Goal: Transaction & Acquisition: Purchase product/service

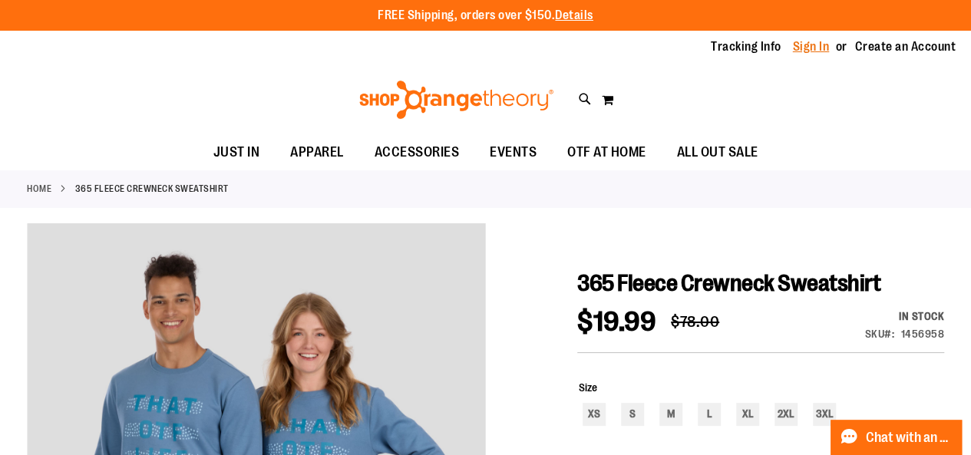
type input "**********"
click at [425, 51] on link "Sign In" at bounding box center [811, 46] width 37 height 17
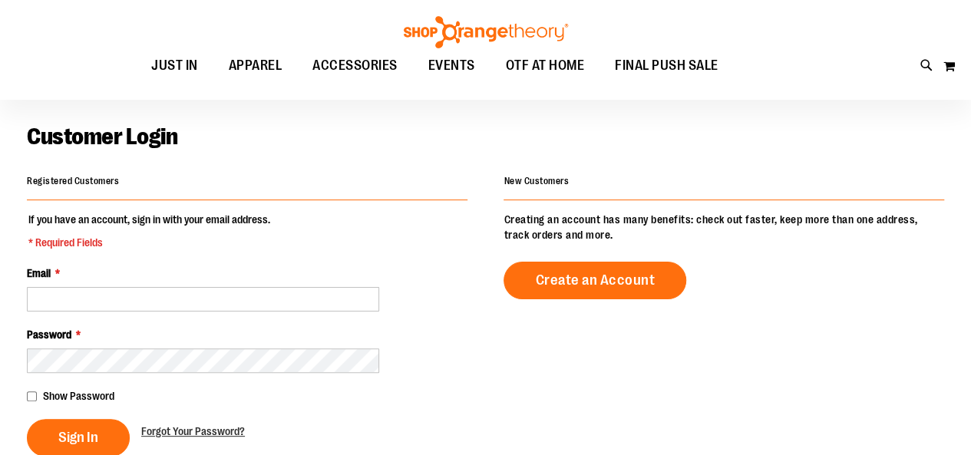
scroll to position [47, 0]
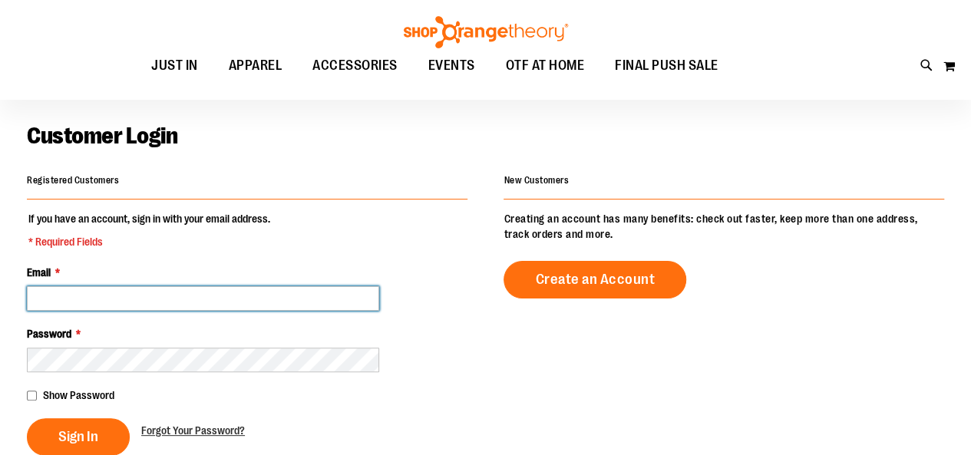
type input "**********"
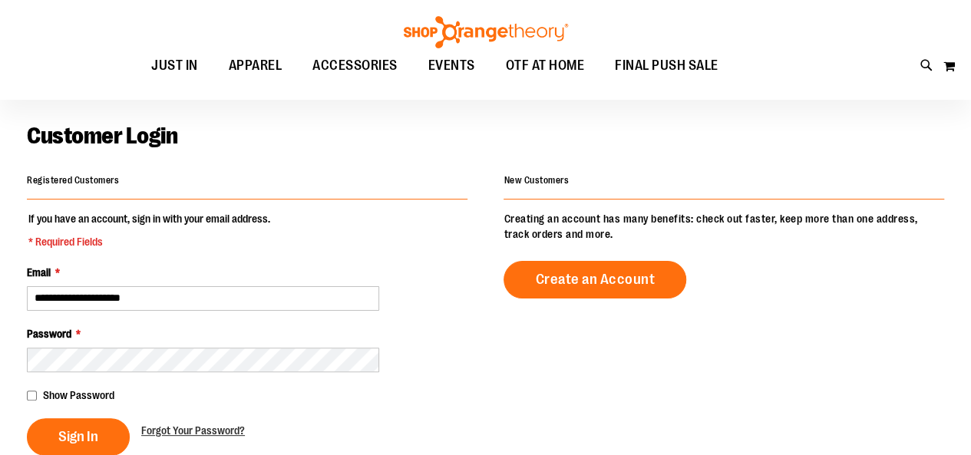
type input "**********"
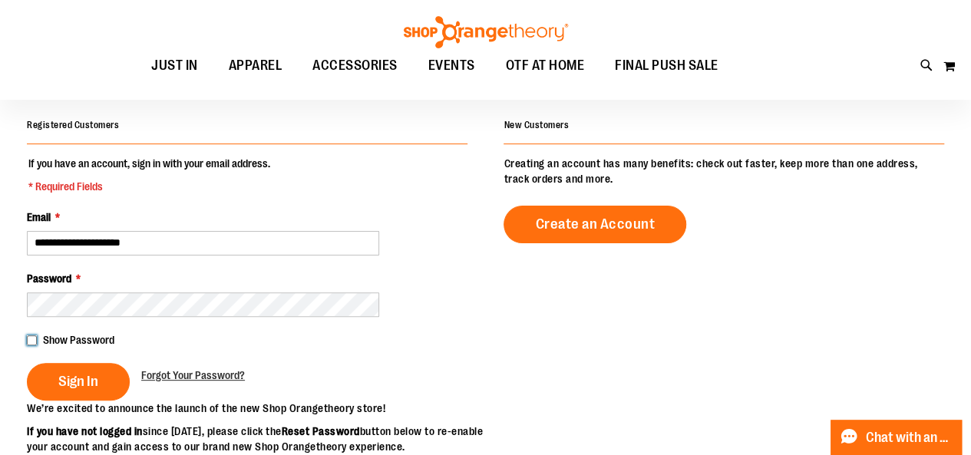
scroll to position [108, 0]
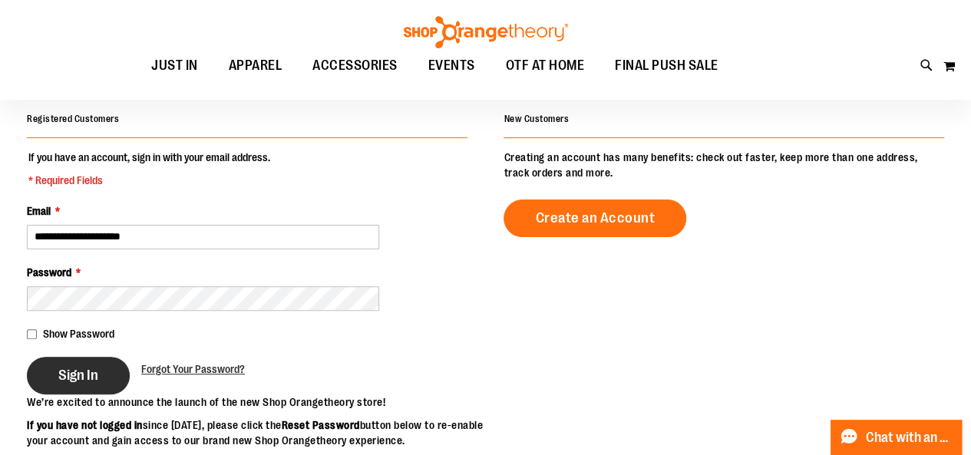
click at [71, 372] on span "Sign In" at bounding box center [78, 375] width 40 height 17
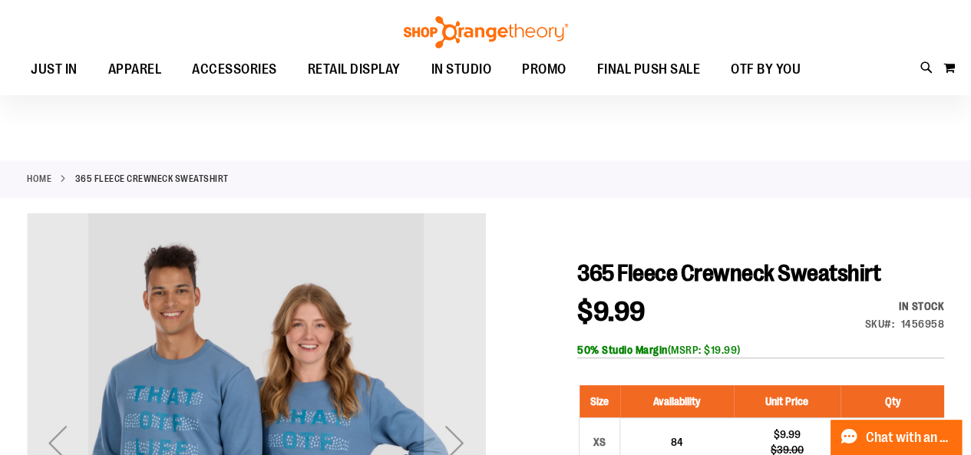
scroll to position [193, 0]
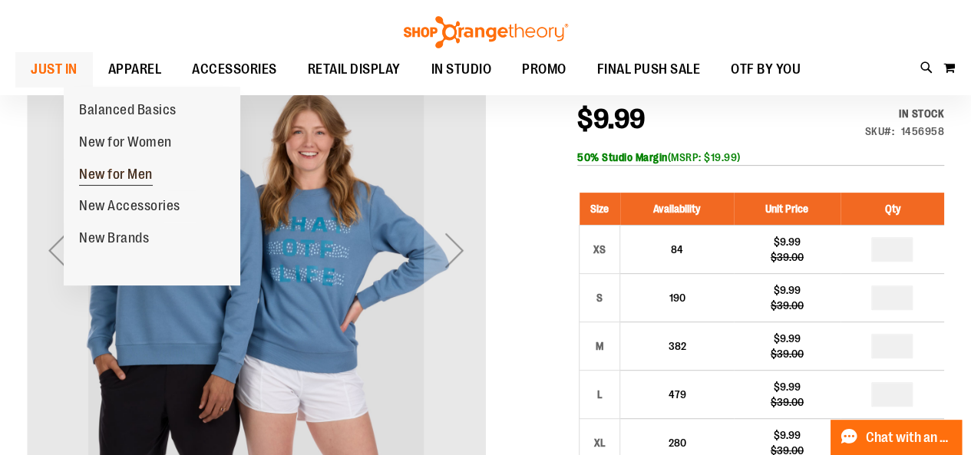
type input "**********"
click at [124, 185] on span "New for Men" at bounding box center [116, 176] width 74 height 19
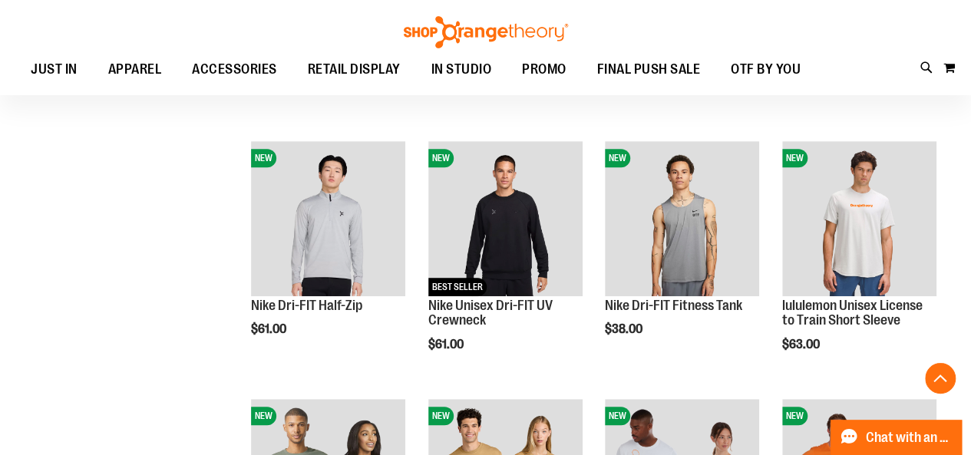
scroll to position [263, 0]
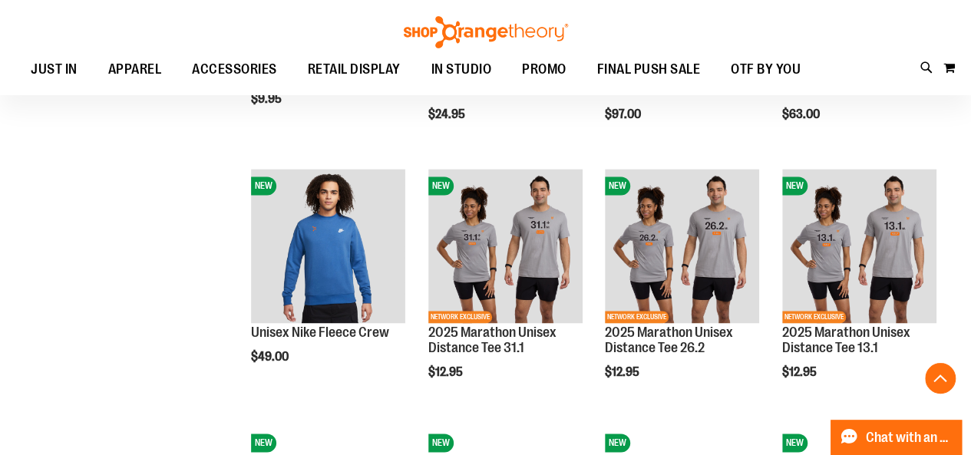
scroll to position [1007, 0]
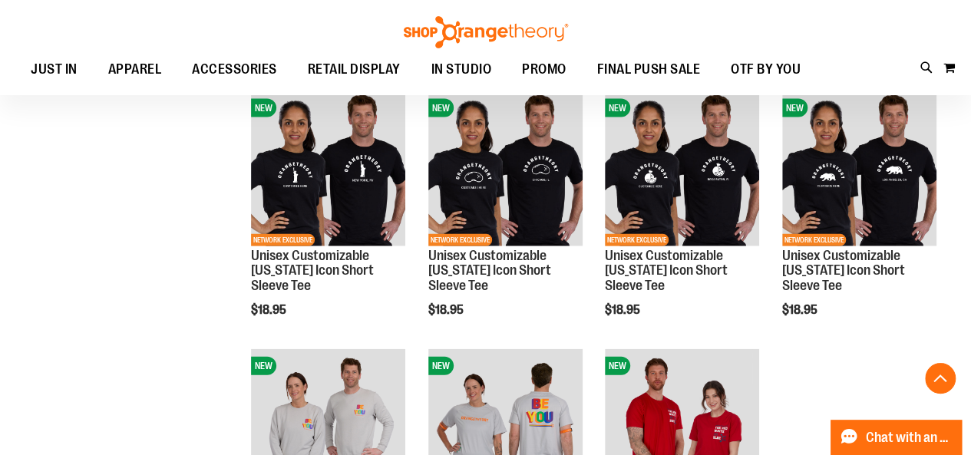
scroll to position [1591, 0]
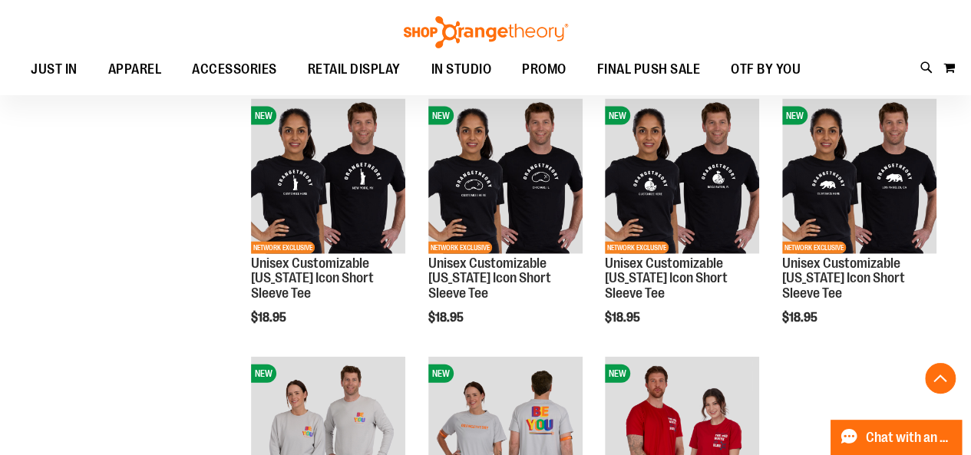
type input "**********"
click at [626, 88] on ul "JUST IN JUST IN Balanced Basics New for Women New for Men New Accessories New B…" at bounding box center [415, 69] width 801 height 35
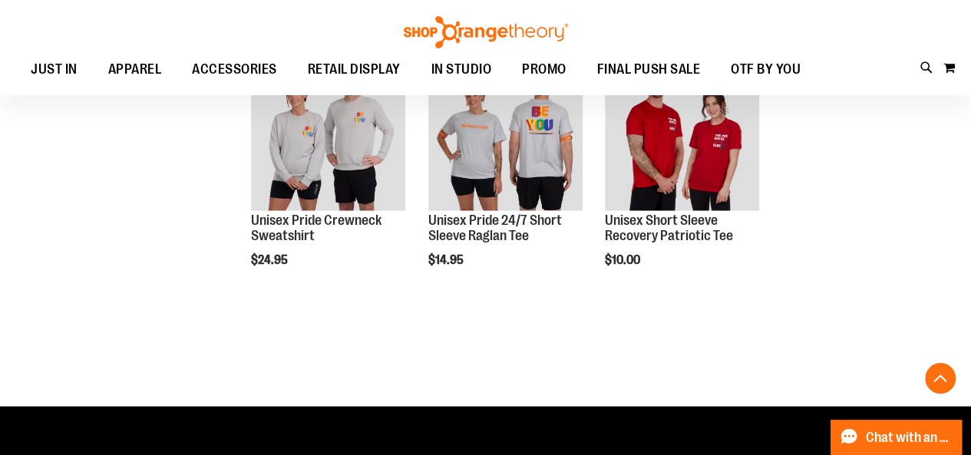
scroll to position [1888, 0]
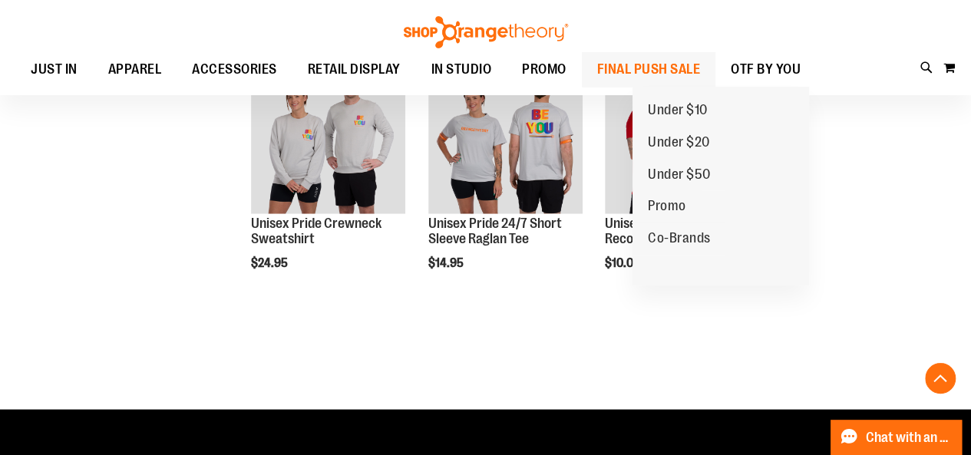
click at [676, 55] on span "FINAL PUSH SALE" at bounding box center [649, 69] width 104 height 35
click at [660, 74] on span "FINAL PUSH SALE" at bounding box center [649, 69] width 104 height 35
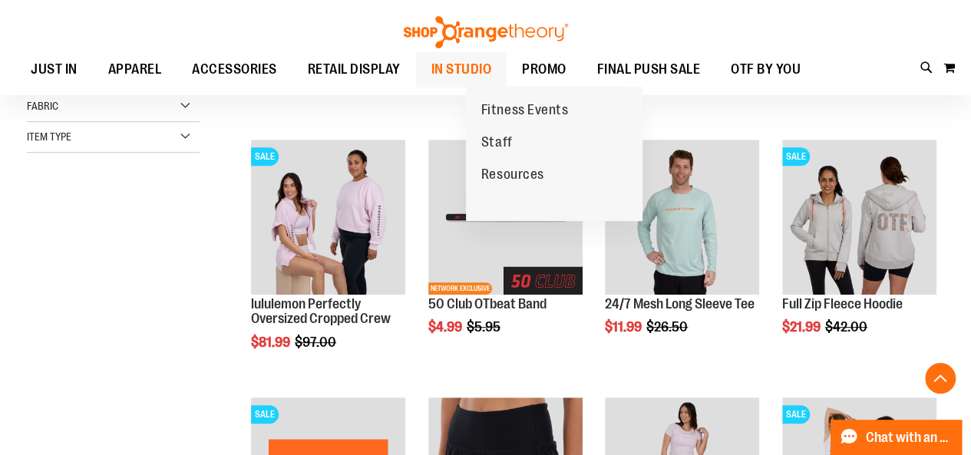
scroll to position [264, 0]
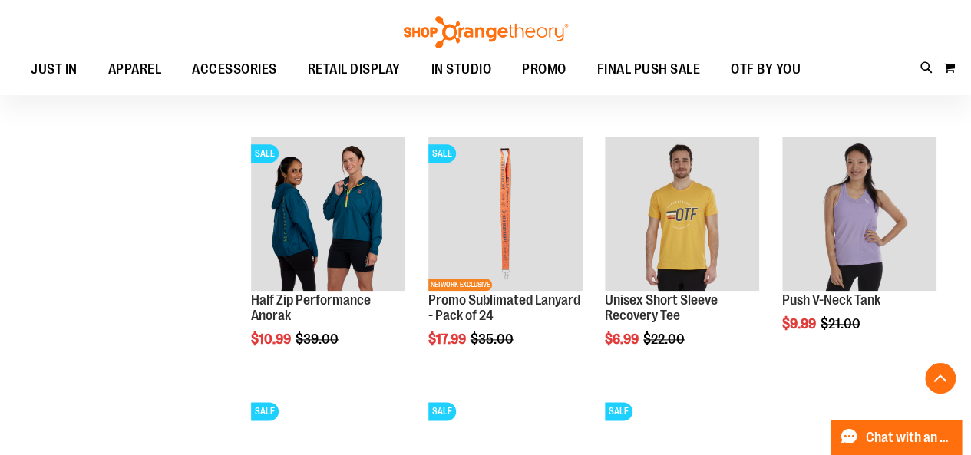
scroll to position [778, 0]
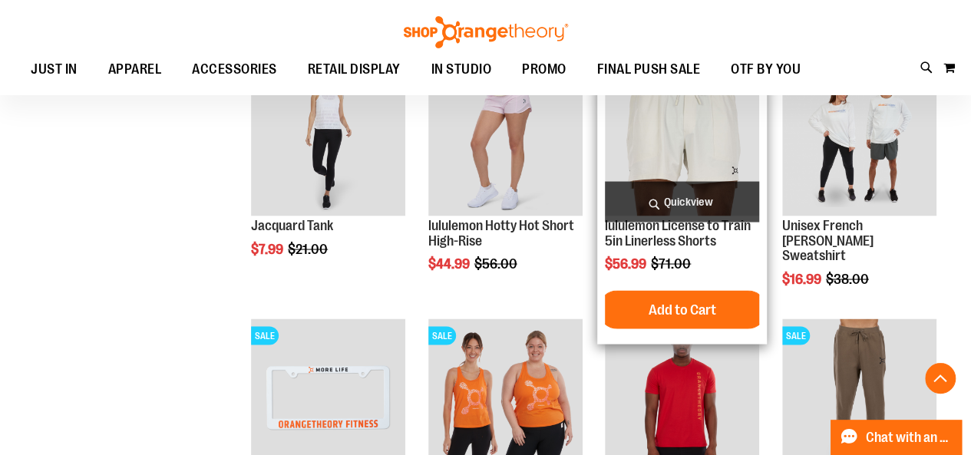
scroll to position [1314, 0]
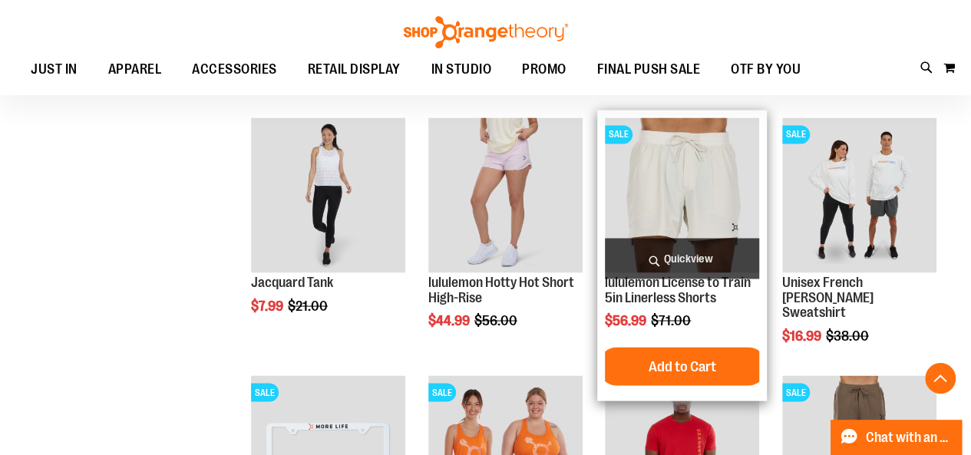
type input "**********"
click at [680, 177] on img "product" at bounding box center [682, 194] width 154 height 154
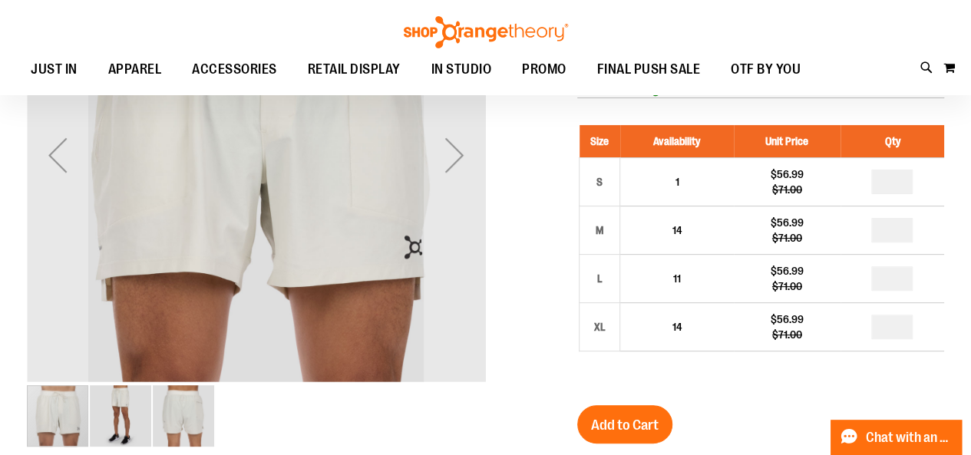
scroll to position [129, 0]
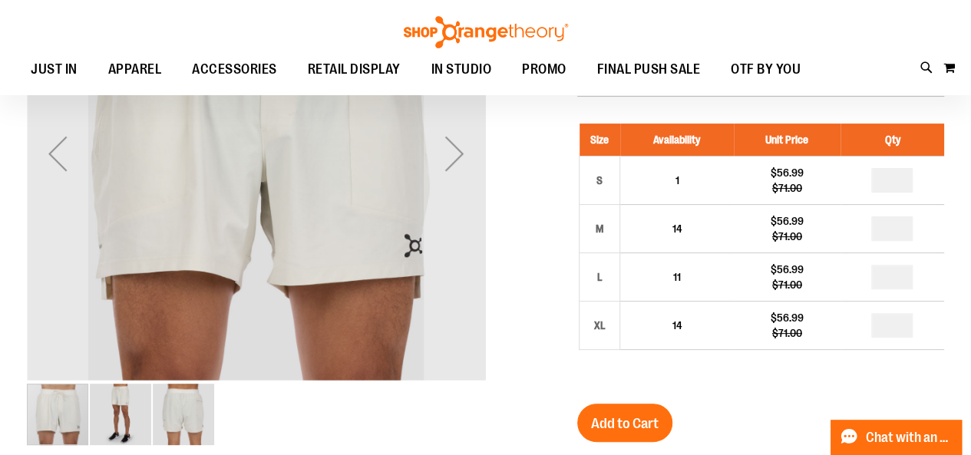
type input "**********"
click at [108, 411] on img "image 2 of 3" at bounding box center [120, 414] width 61 height 61
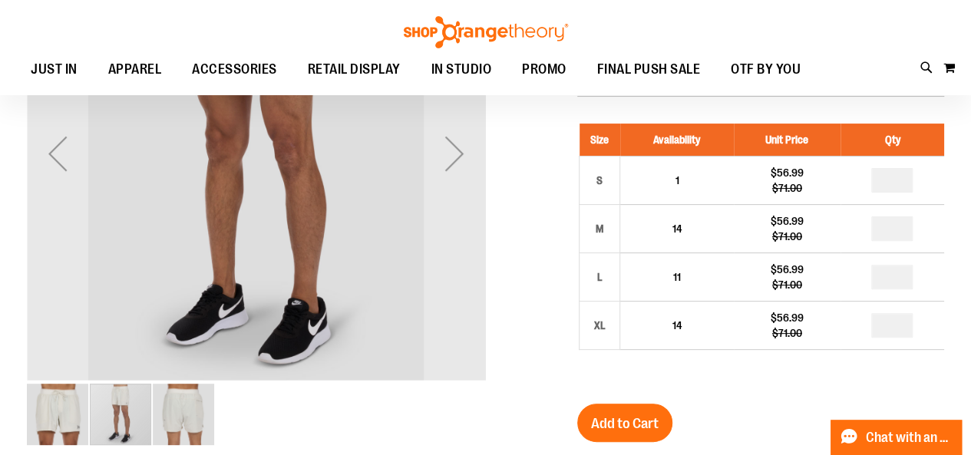
click at [200, 414] on img "image 3 of 3" at bounding box center [183, 414] width 61 height 61
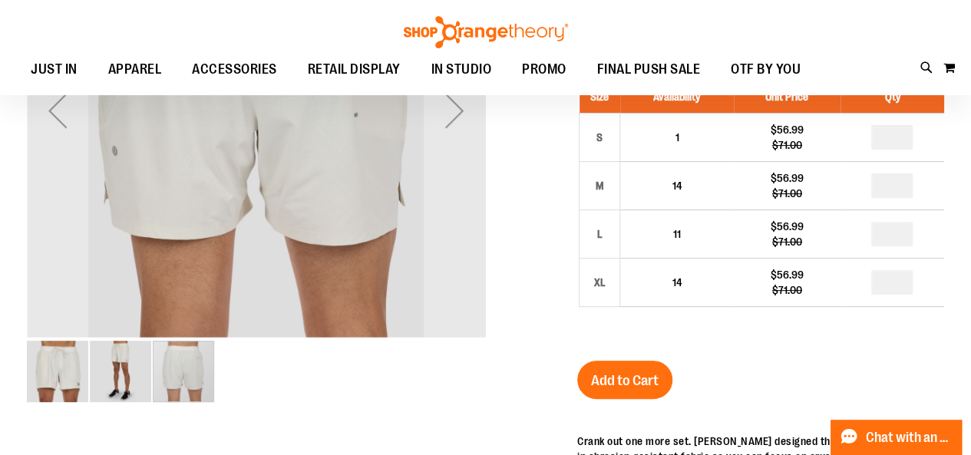
scroll to position [173, 0]
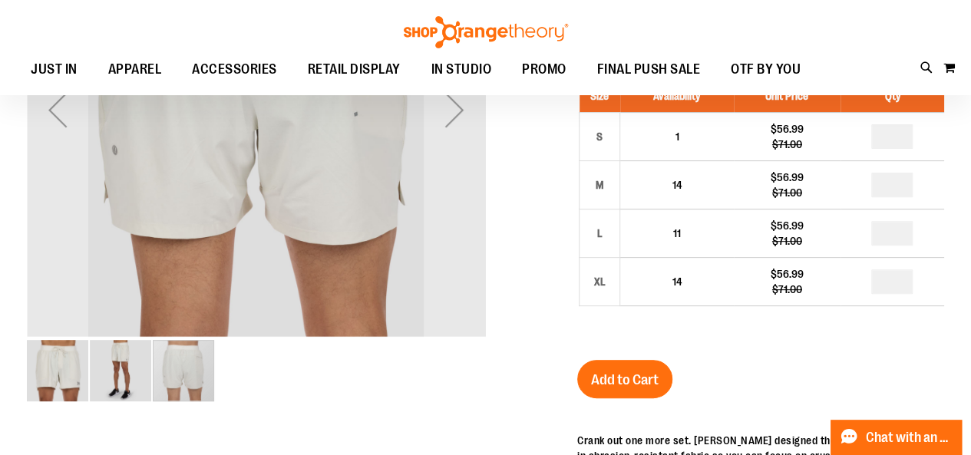
click at [48, 369] on img "image 1 of 3" at bounding box center [57, 370] width 61 height 61
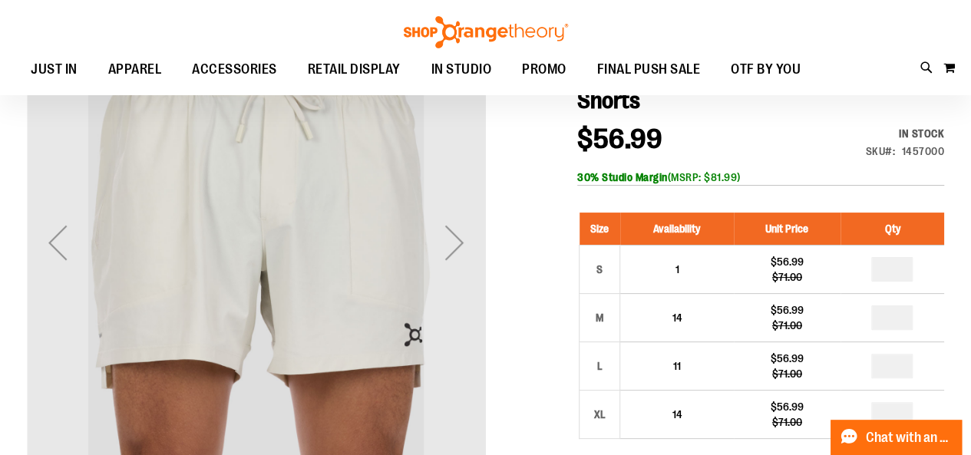
scroll to position [40, 0]
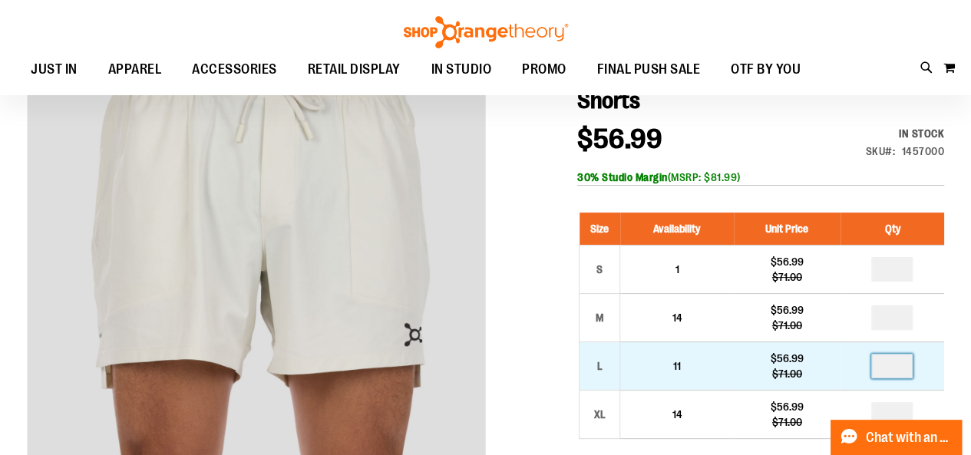
click at [891, 368] on input "number" at bounding box center [891, 366] width 41 height 25
type input "*"
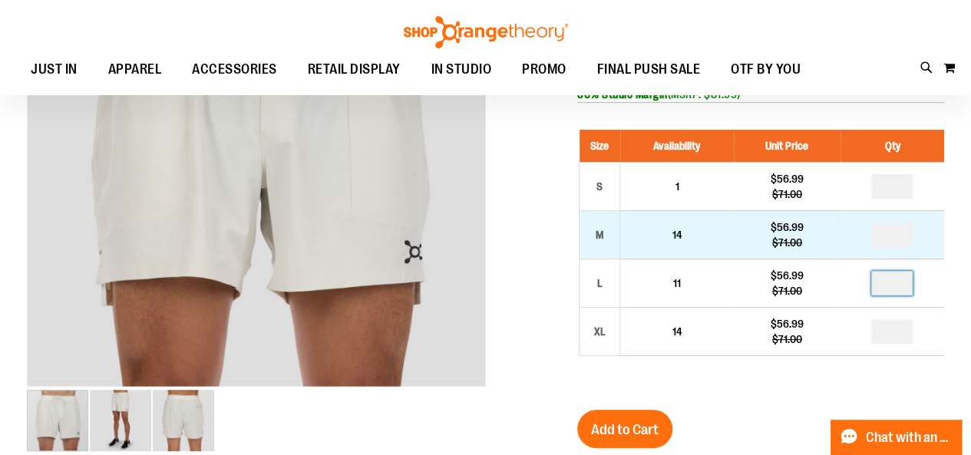
scroll to position [124, 0]
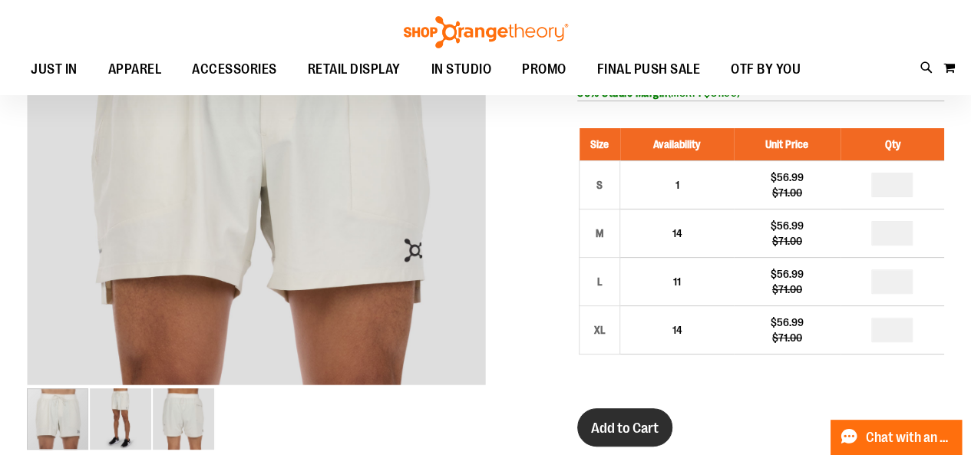
click at [643, 412] on button "Add to Cart" at bounding box center [624, 427] width 95 height 38
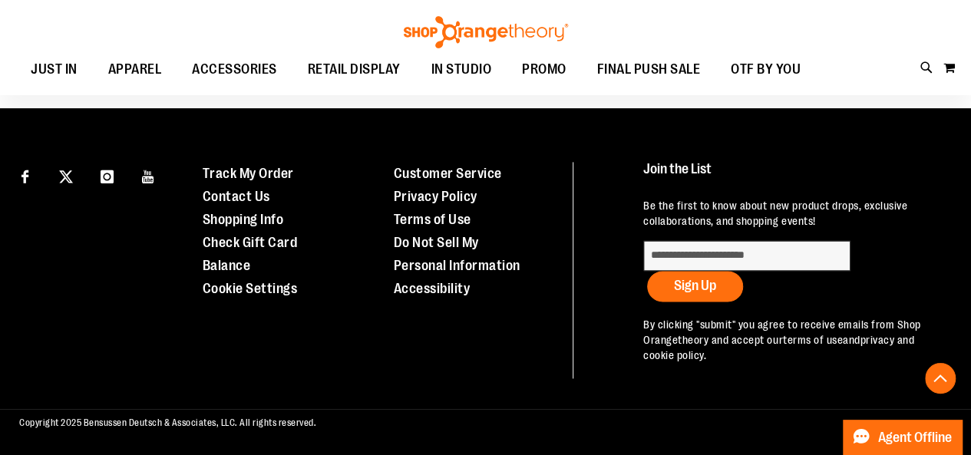
scroll to position [916, 0]
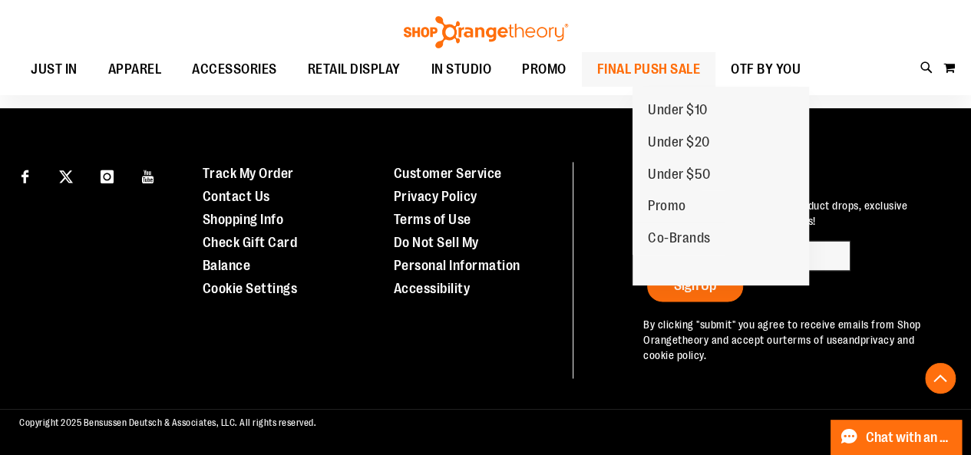
type input "**********"
click at [679, 74] on span "FINAL PUSH SALE" at bounding box center [649, 69] width 104 height 35
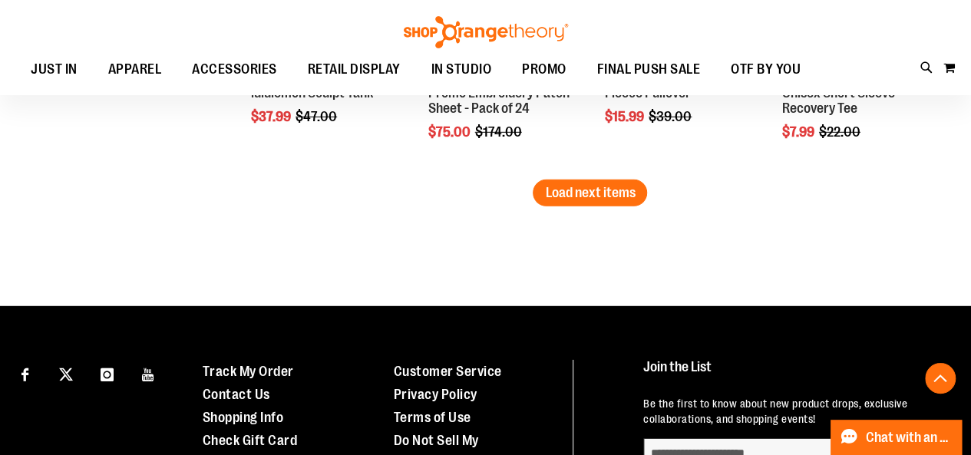
scroll to position [2207, 0]
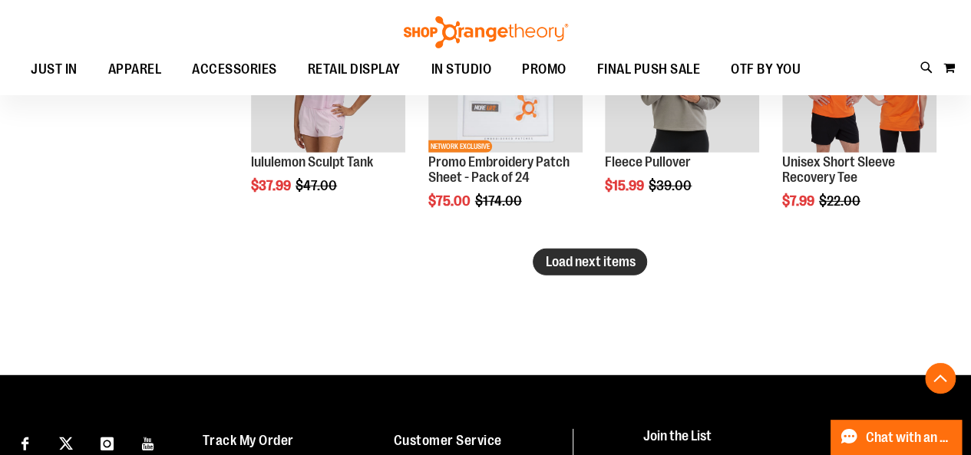
type input "**********"
click at [590, 268] on span "Load next items" at bounding box center [590, 261] width 90 height 15
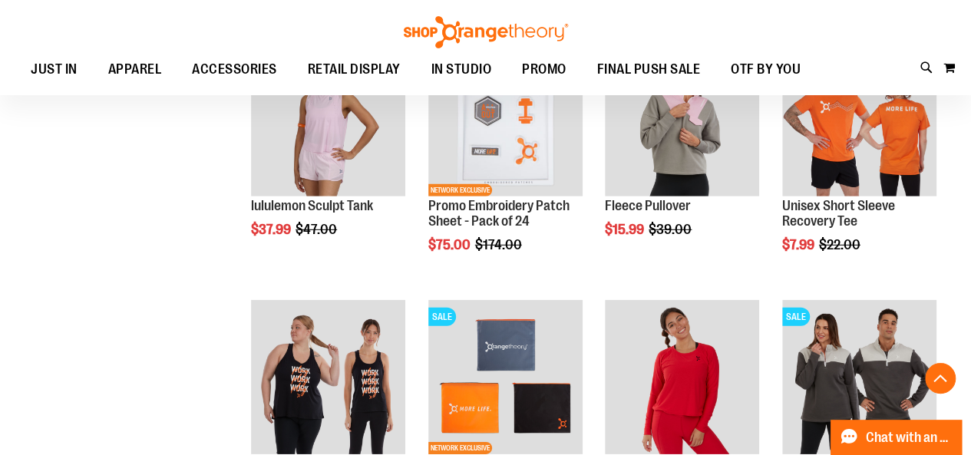
scroll to position [2166, 0]
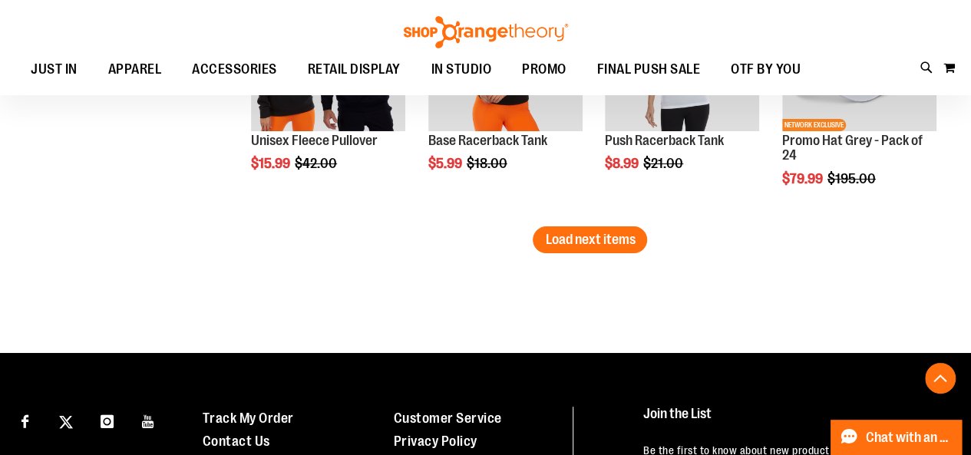
scroll to position [2956, 0]
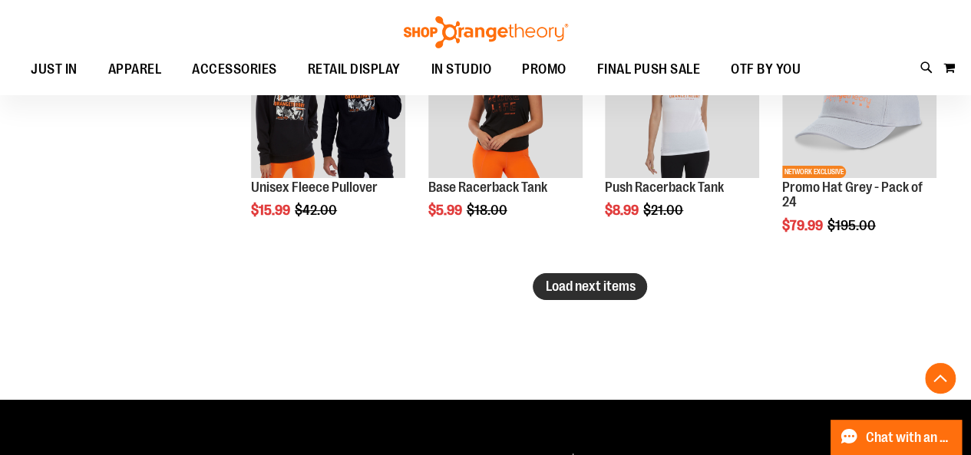
click at [551, 289] on span "Load next items" at bounding box center [590, 286] width 90 height 15
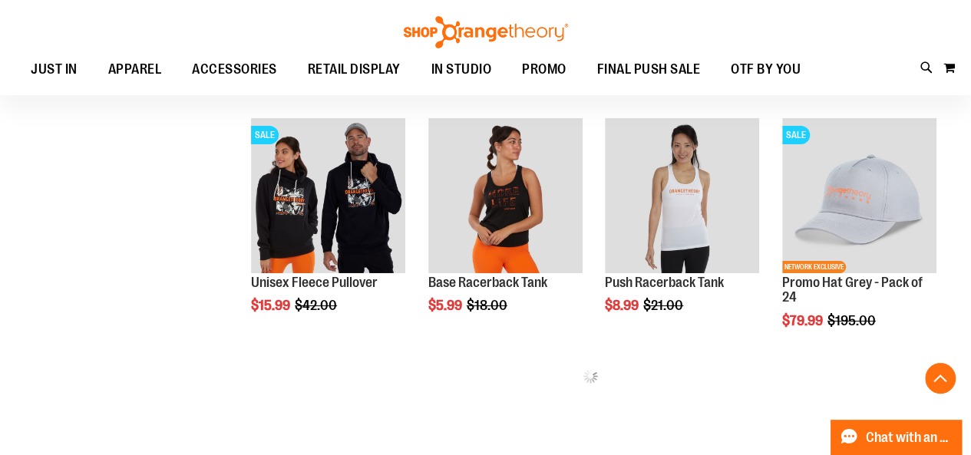
scroll to position [2861, 0]
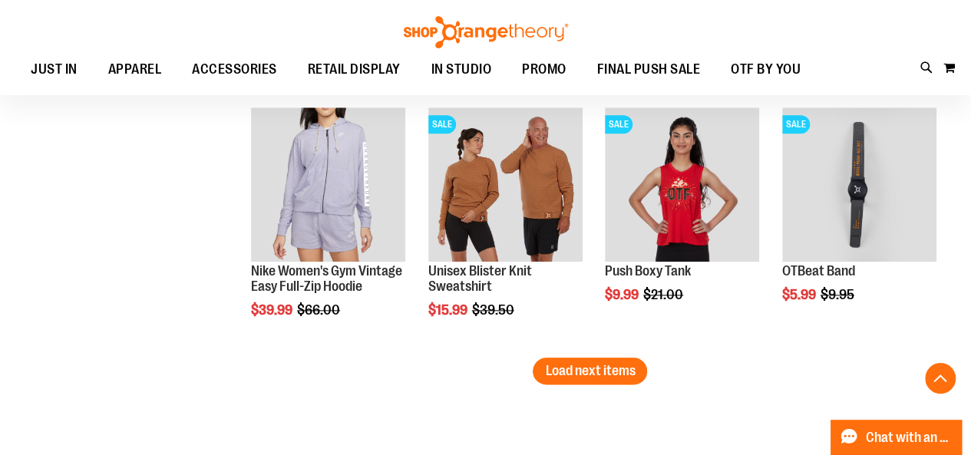
scroll to position [3646, 0]
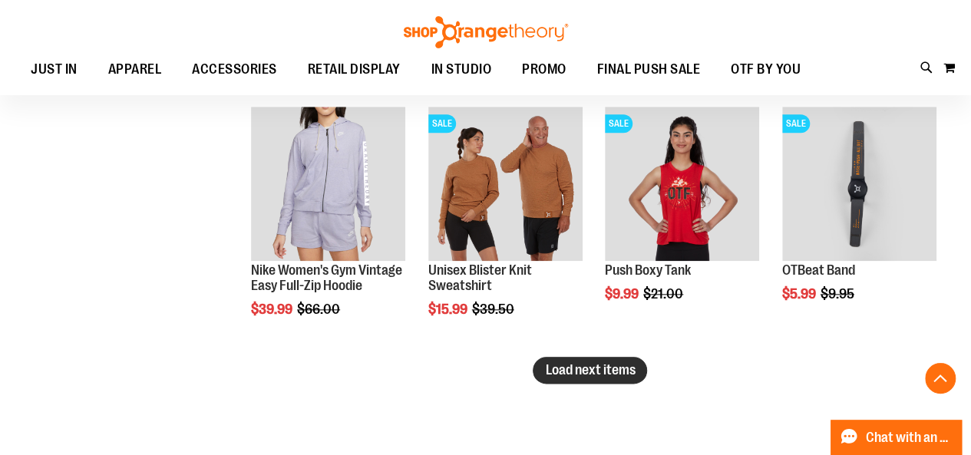
click at [569, 366] on span "Load next items" at bounding box center [590, 369] width 90 height 15
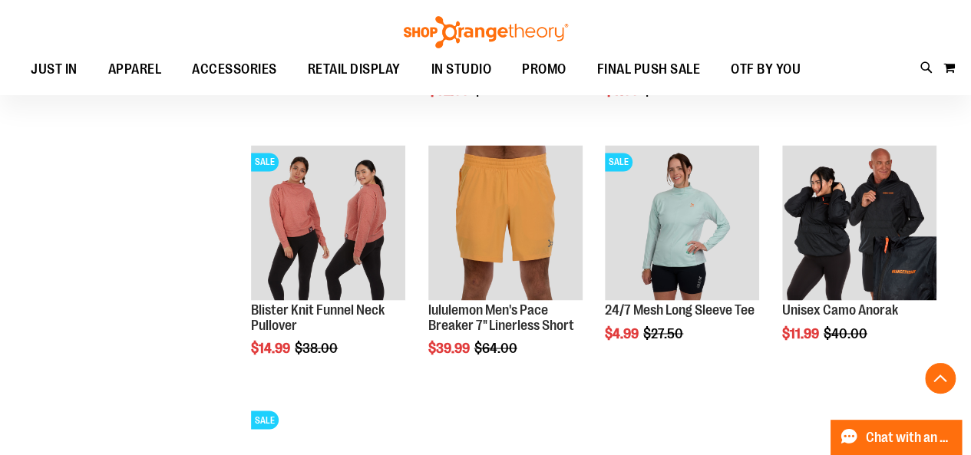
scroll to position [4142, 0]
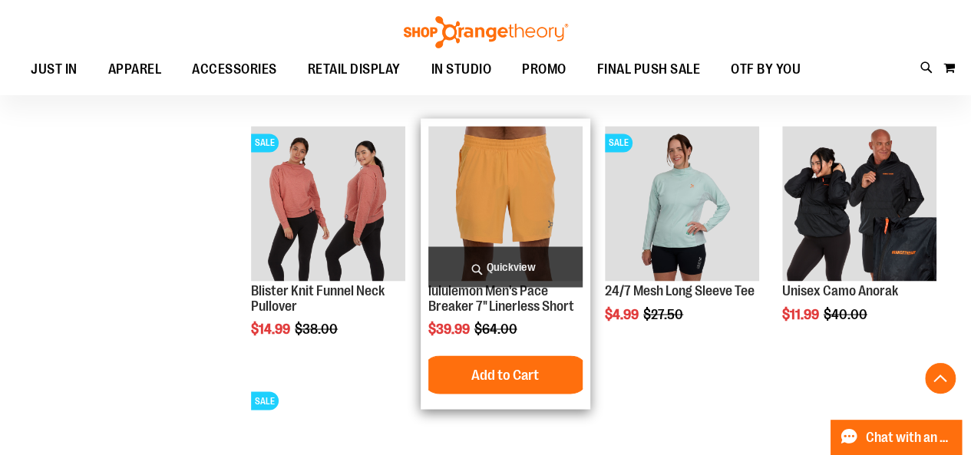
click at [491, 197] on img "product" at bounding box center [505, 203] width 154 height 154
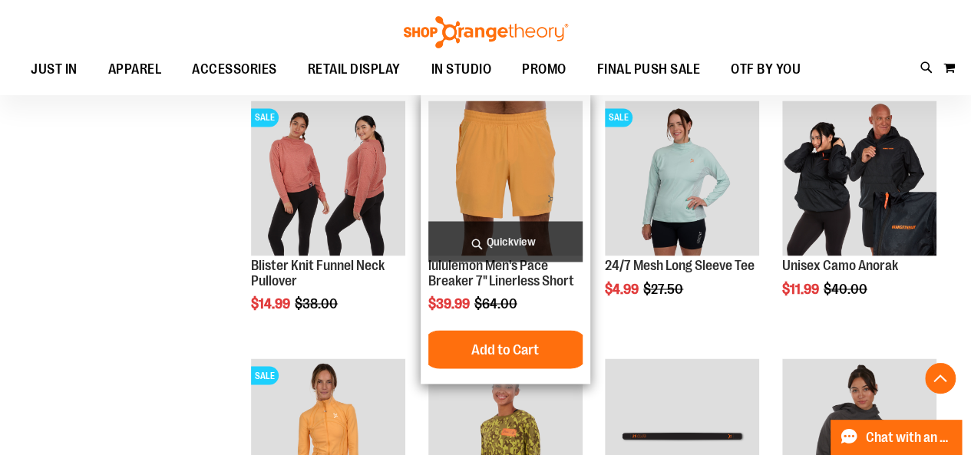
scroll to position [4168, 0]
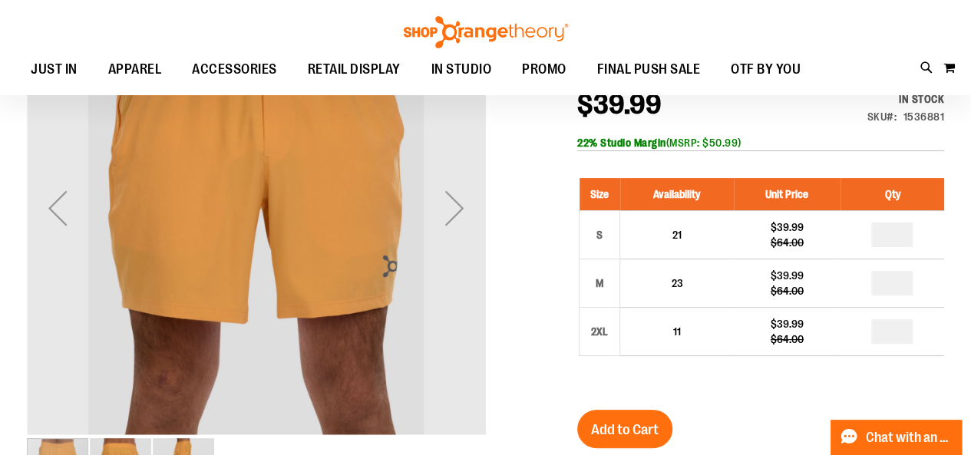
scroll to position [74, 0]
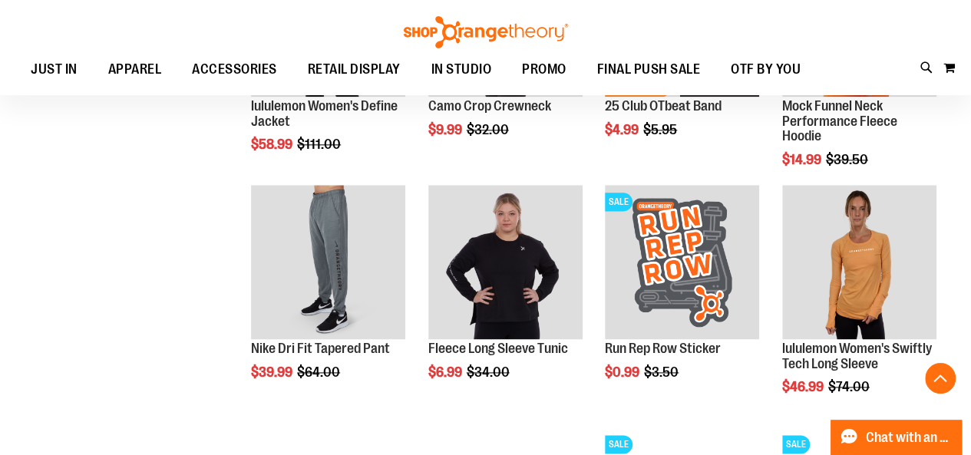
scroll to position [887, 0]
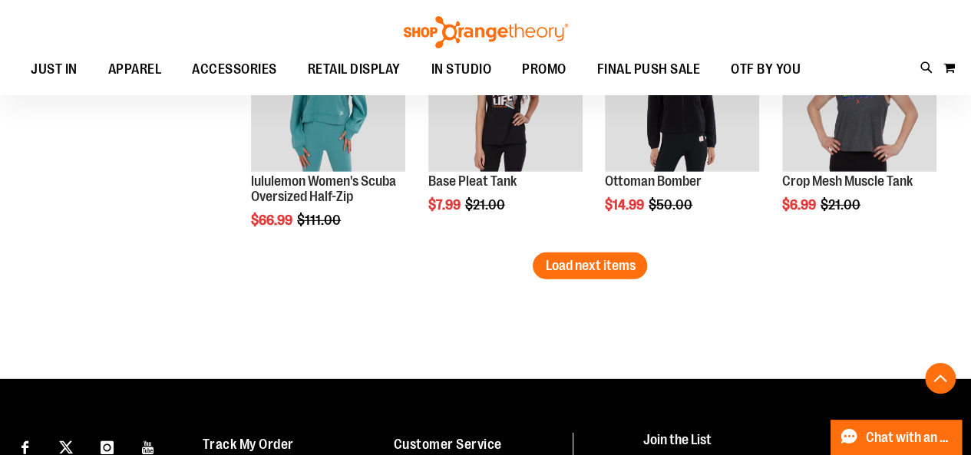
scroll to position [2267, 0]
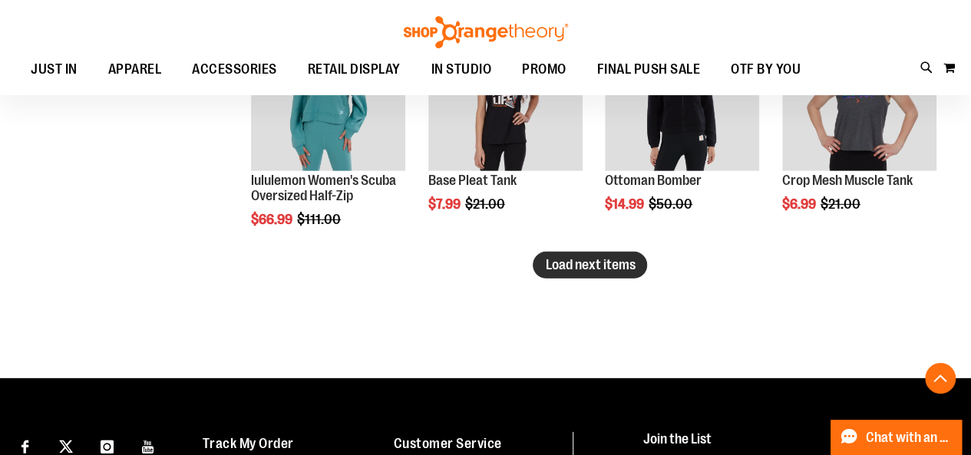
type input "**********"
click at [574, 258] on span "Load next items" at bounding box center [590, 264] width 90 height 15
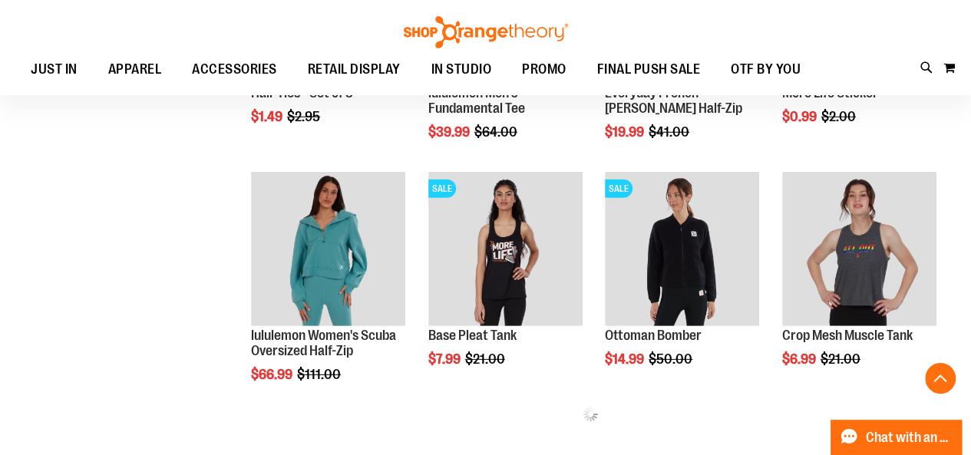
scroll to position [2113, 0]
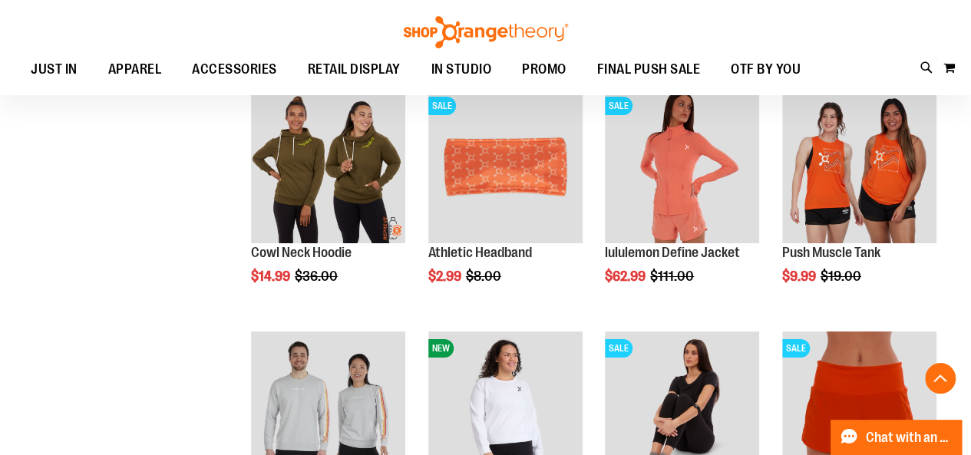
scroll to position [2681, 0]
